Goal: Task Accomplishment & Management: Complete application form

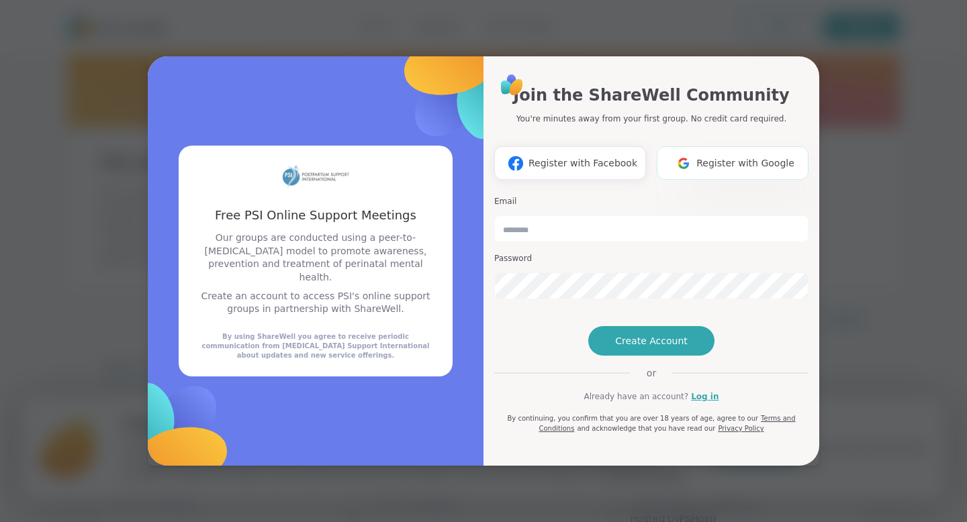
click at [752, 156] on span "Register with Google" at bounding box center [745, 163] width 98 height 14
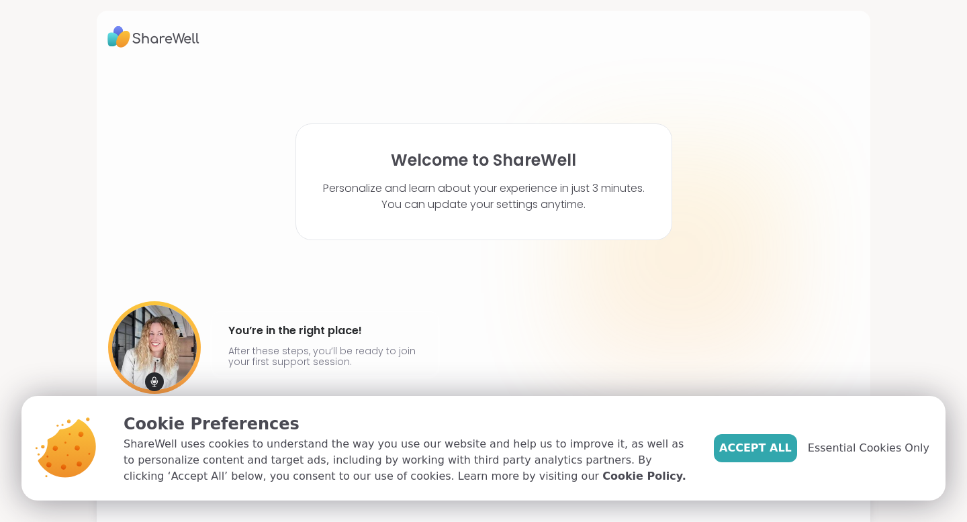
click at [798, 463] on div "Accept All Essential Cookies Only" at bounding box center [821, 448] width 215 height 73
click at [759, 442] on span "Accept All" at bounding box center [755, 448] width 73 height 16
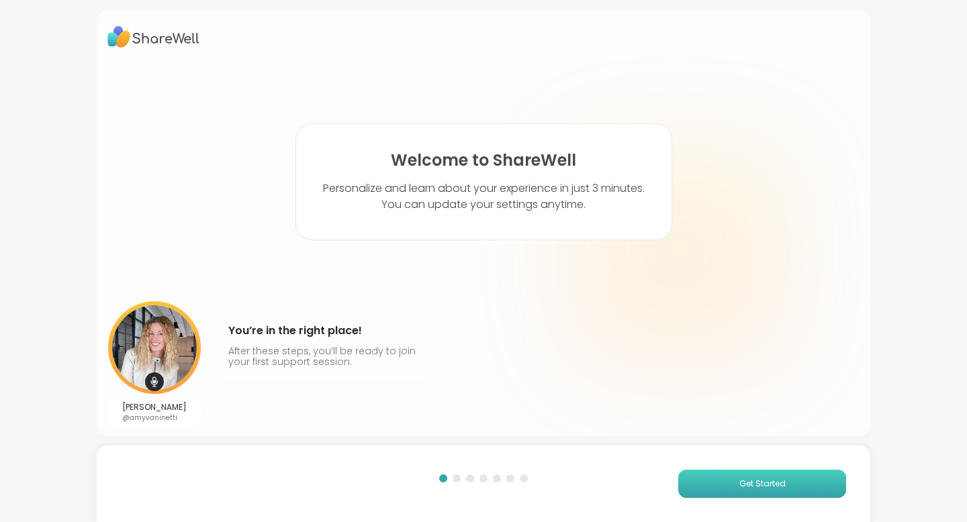
click at [753, 493] on button "Get Started" at bounding box center [762, 484] width 168 height 28
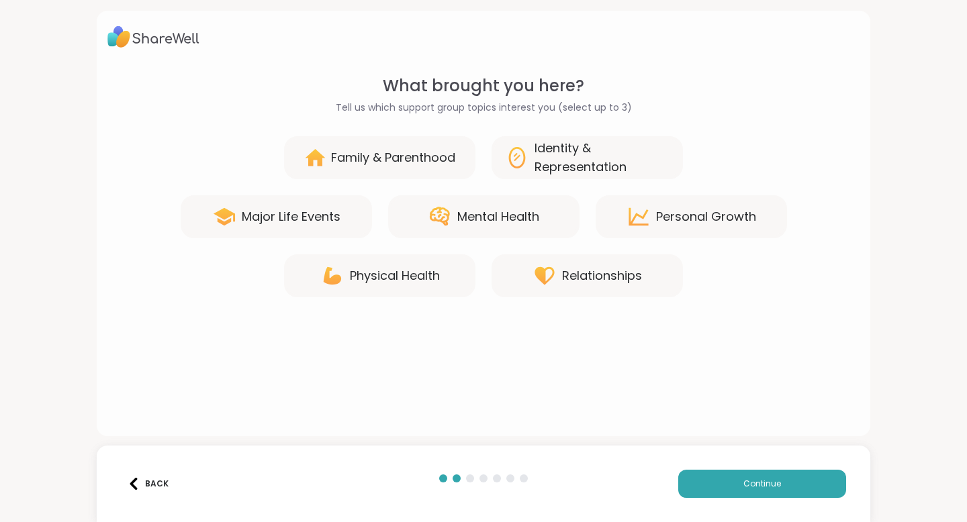
click at [470, 215] on div "Mental Health" at bounding box center [498, 216] width 82 height 19
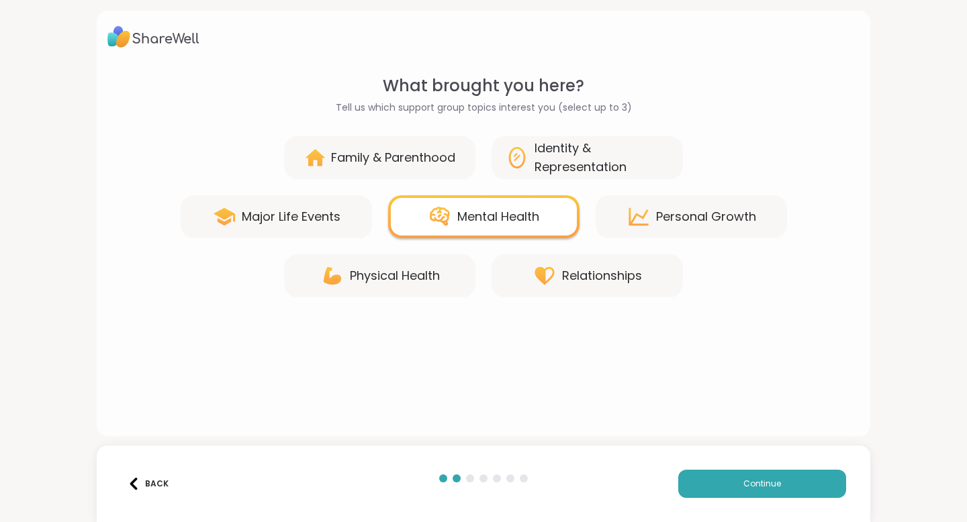
click at [442, 157] on div "Family & Parenthood" at bounding box center [393, 157] width 124 height 19
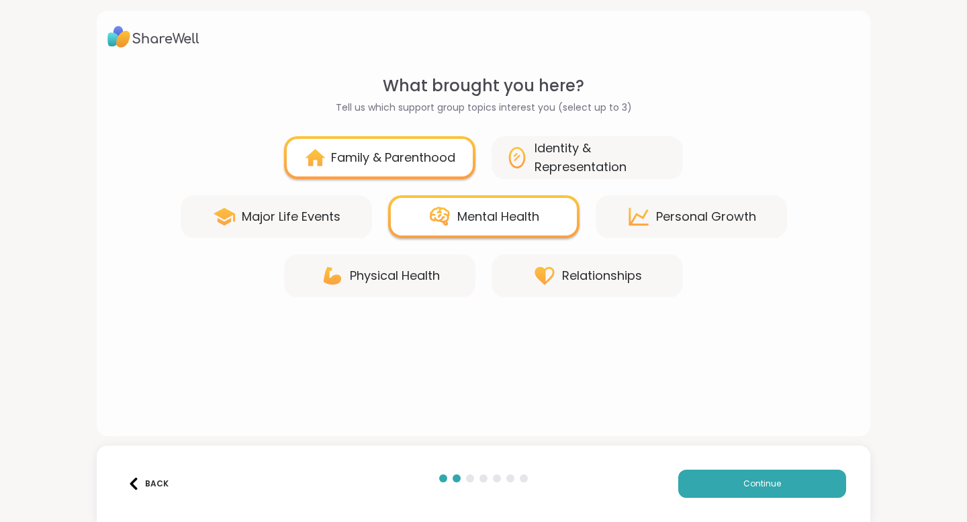
click at [626, 267] on div "Relationships" at bounding box center [602, 276] width 80 height 19
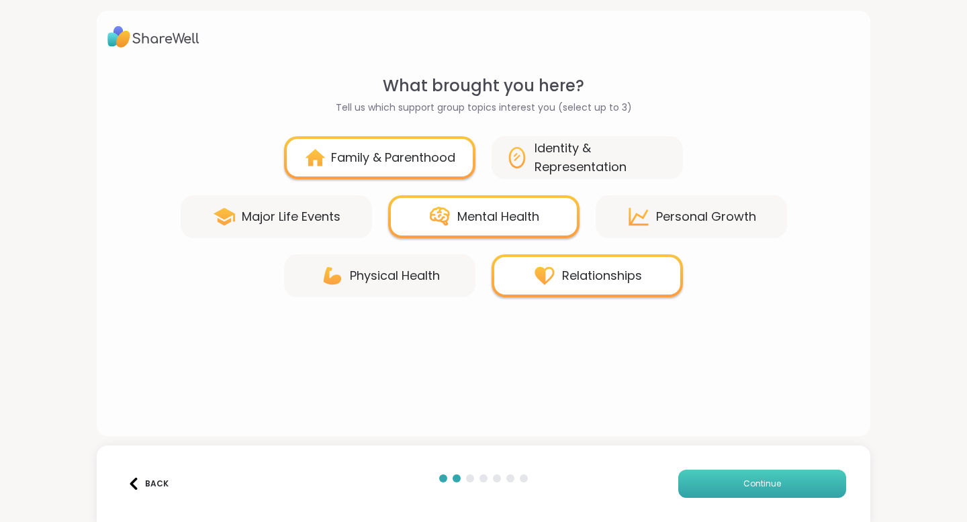
click at [787, 475] on button "Continue" at bounding box center [762, 484] width 168 height 28
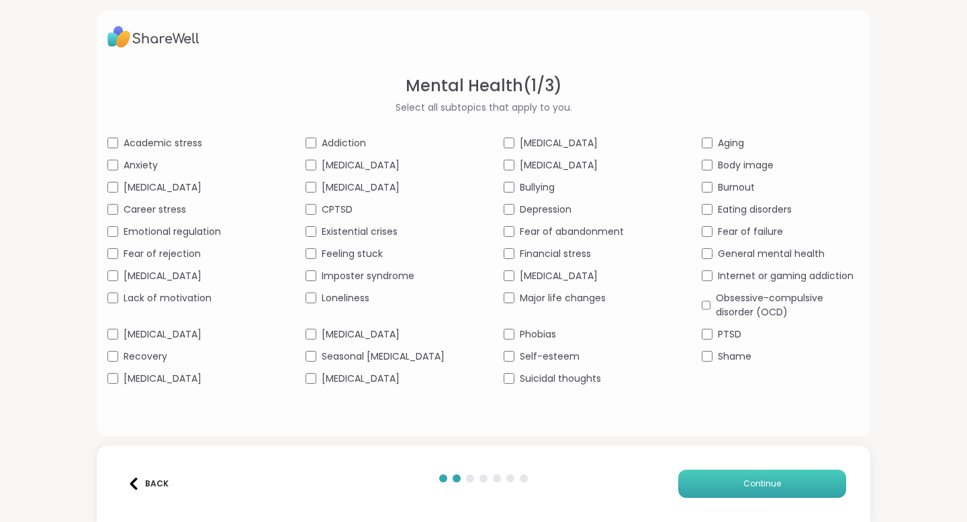
click at [716, 481] on button "Continue" at bounding box center [762, 484] width 168 height 28
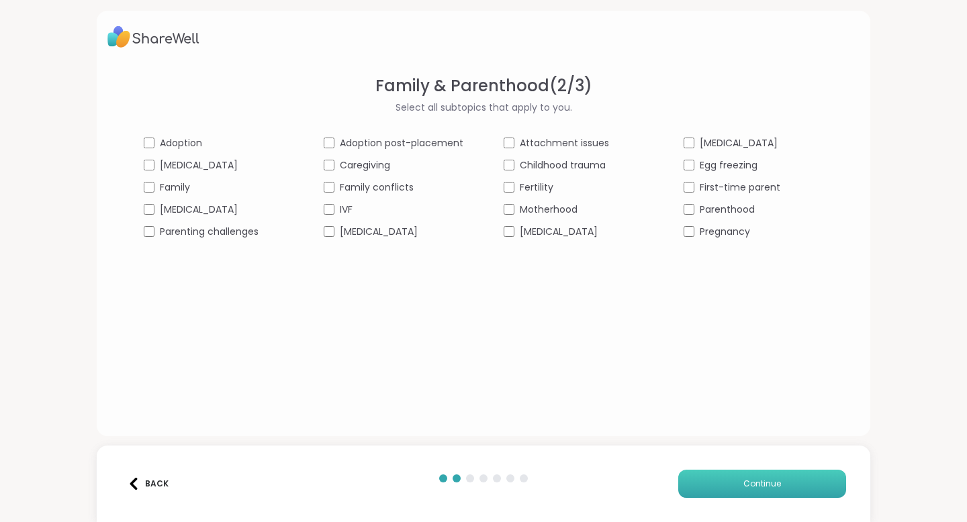
click at [752, 487] on span "Continue" at bounding box center [762, 484] width 38 height 12
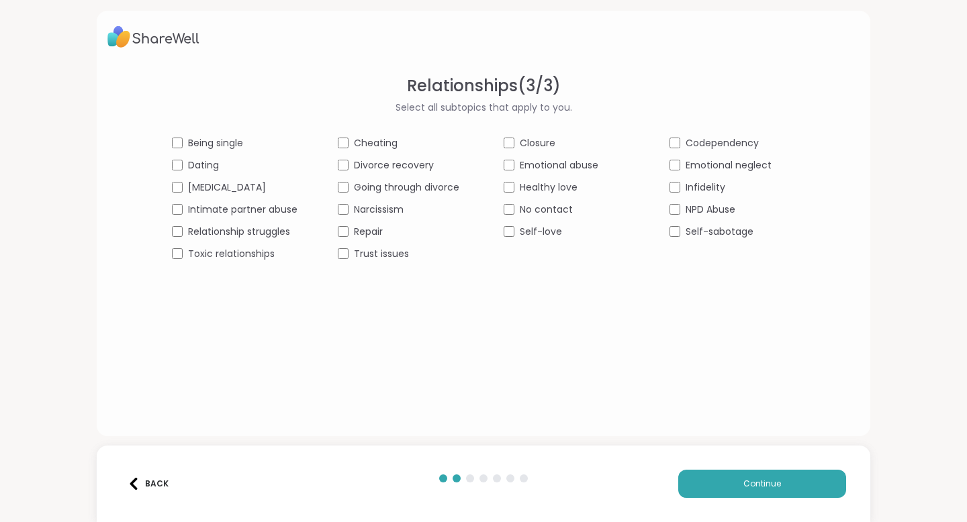
click at [170, 257] on div "Relationships ( 3 / 3 ) Select all subtopics that apply to you. Being single Ch…" at bounding box center [483, 167] width 752 height 187
click at [725, 489] on button "Continue" at bounding box center [762, 484] width 168 height 28
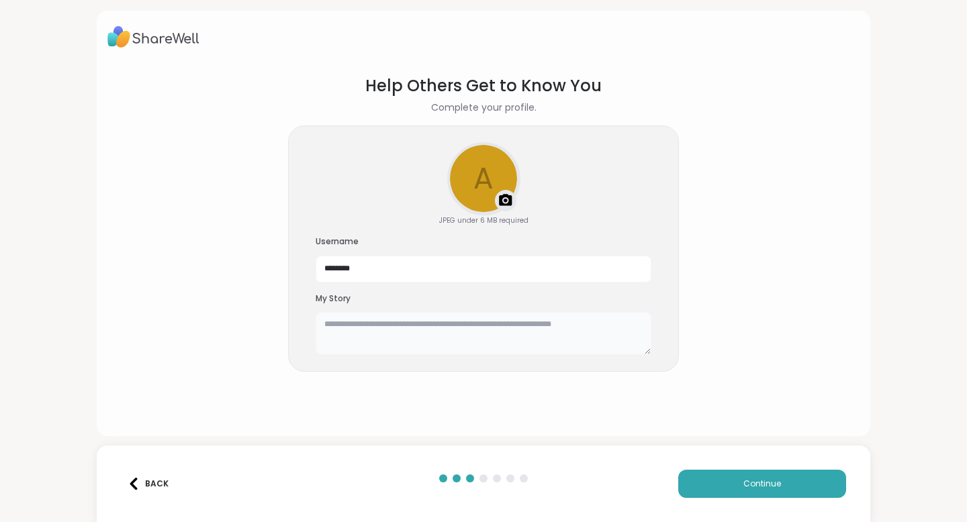
click at [473, 333] on textarea at bounding box center [484, 333] width 336 height 43
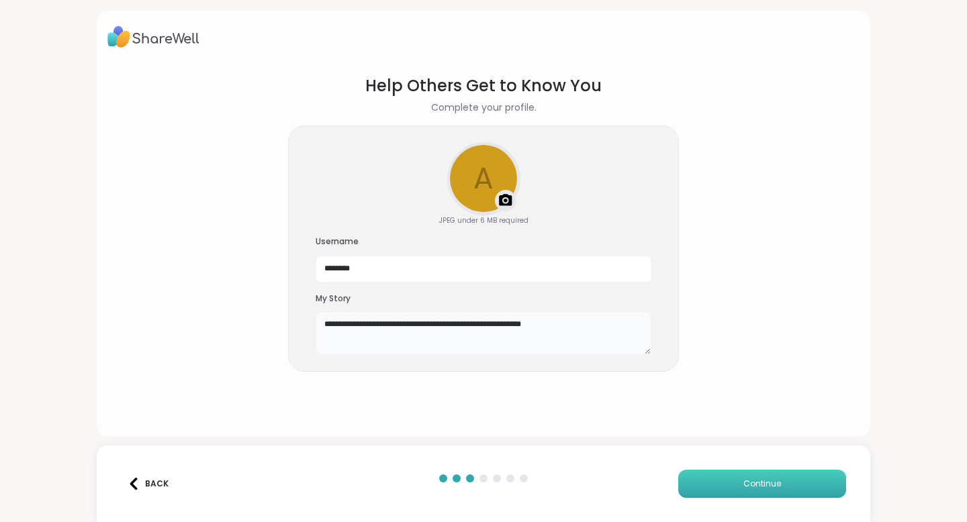
type textarea "**********"
click at [783, 487] on button "Continue" at bounding box center [762, 484] width 168 height 28
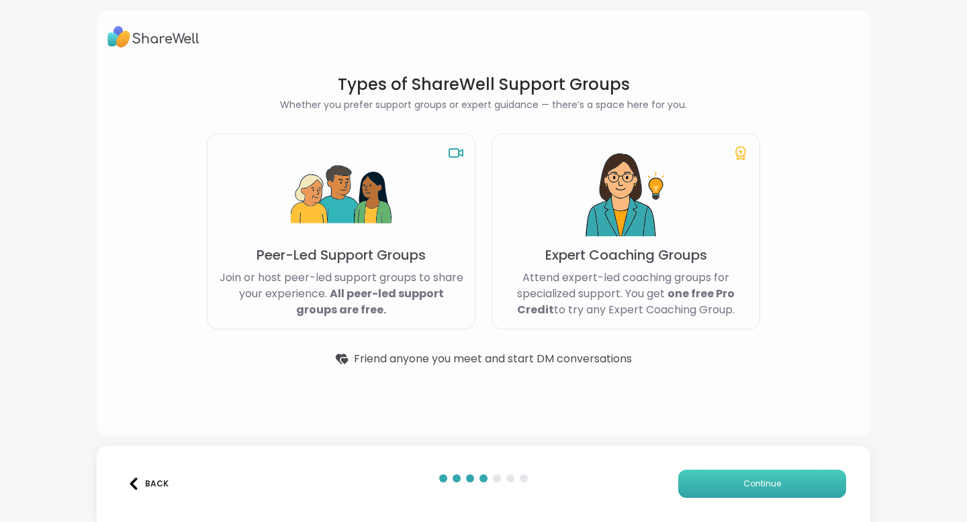
click at [807, 483] on button "Continue" at bounding box center [762, 484] width 168 height 28
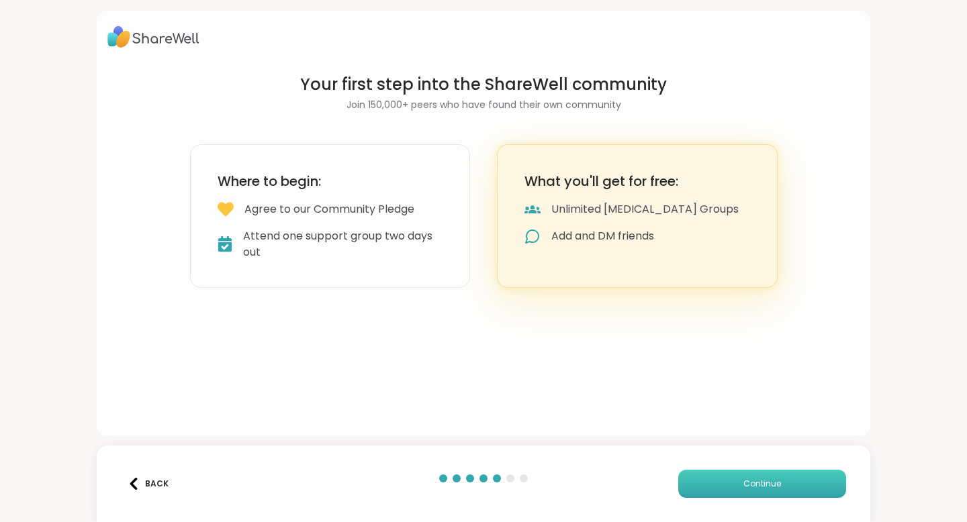
click at [807, 483] on button "Continue" at bounding box center [762, 484] width 168 height 28
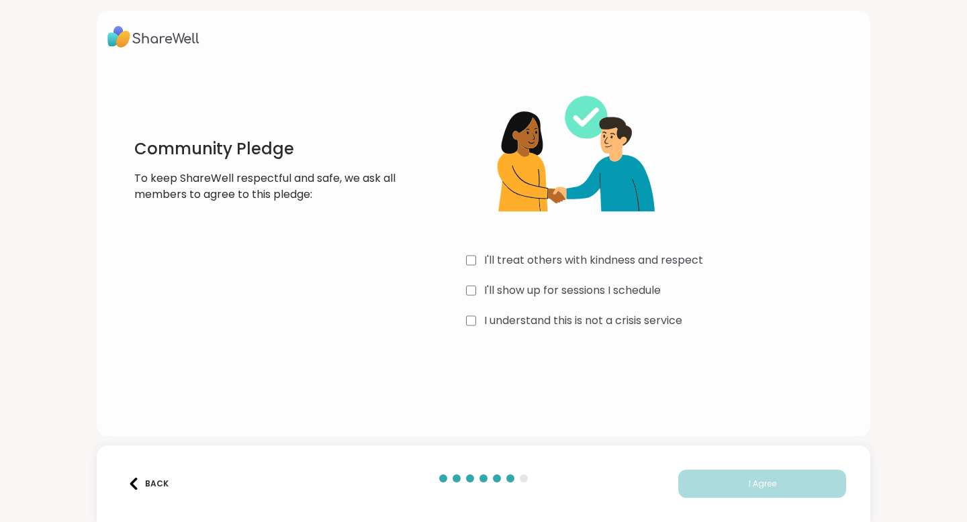
click at [476, 263] on div "I'll treat others with kindness and respect" at bounding box center [662, 260] width 393 height 16
click at [477, 289] on div "I'll show up for sessions I schedule" at bounding box center [662, 291] width 393 height 16
click at [809, 487] on button "I Agree" at bounding box center [762, 484] width 168 height 28
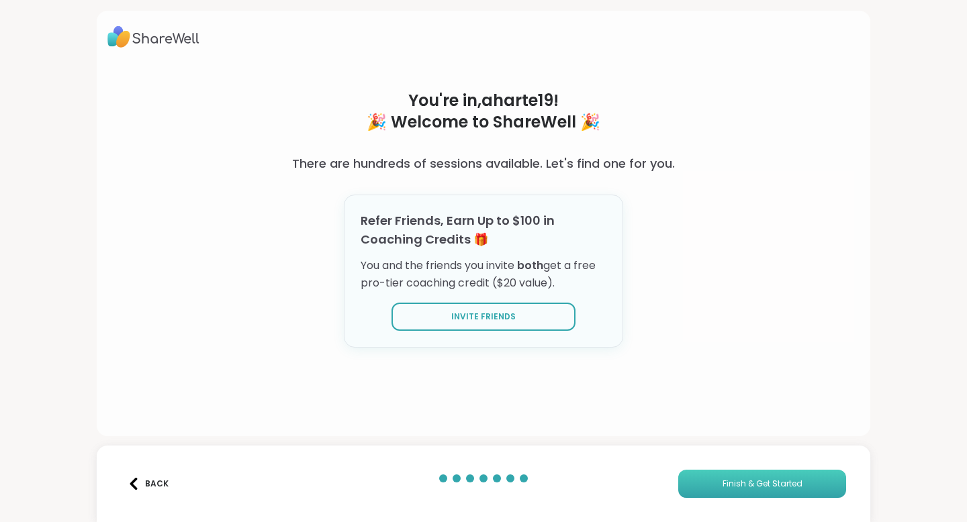
click at [812, 485] on button "Finish & Get Started" at bounding box center [762, 484] width 168 height 28
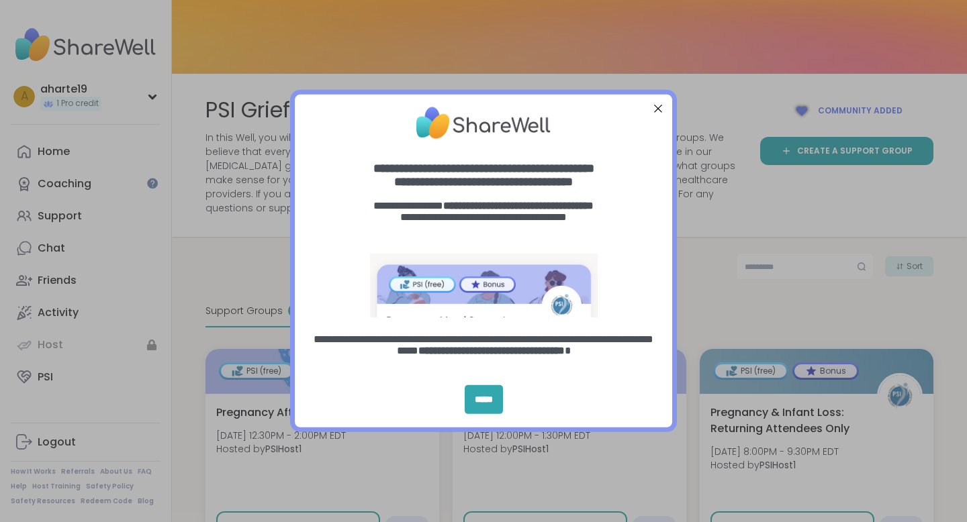
click at [508, 401] on div "*****" at bounding box center [483, 400] width 377 height 56
click at [475, 401] on div "*****" at bounding box center [484, 399] width 38 height 29
